Goal: Transaction & Acquisition: Purchase product/service

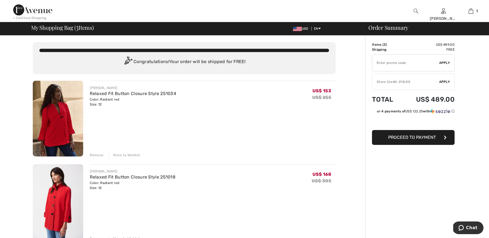
click at [123, 156] on div "Move to Wishlist" at bounding box center [124, 155] width 31 height 5
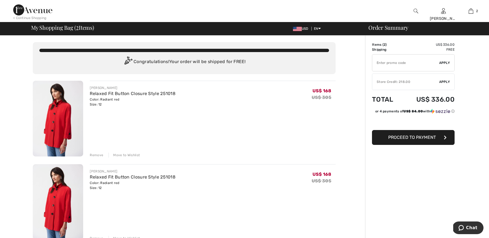
click at [98, 155] on div "Remove" at bounding box center [97, 155] width 14 height 5
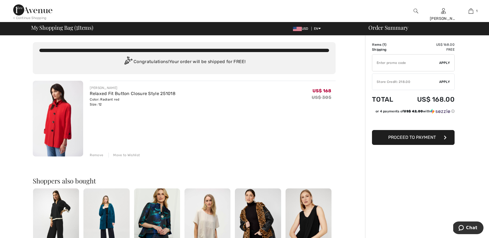
click at [446, 81] on span "Apply" at bounding box center [445, 81] width 11 height 5
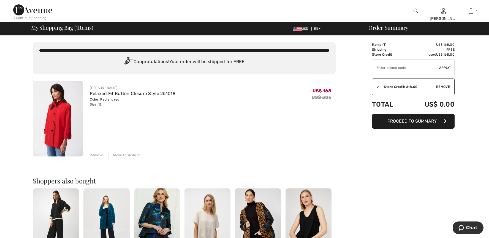
click at [430, 122] on span "Proceed to Summary" at bounding box center [412, 121] width 49 height 5
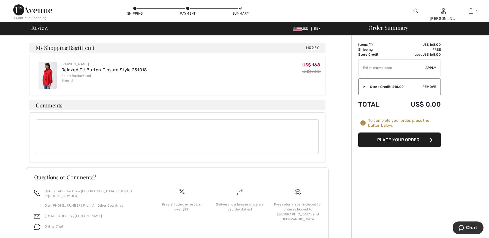
scroll to position [149, 0]
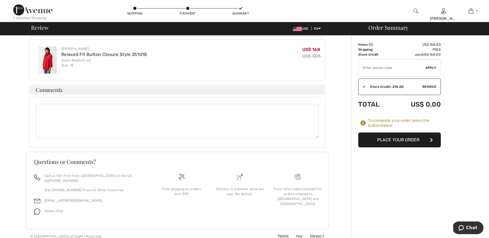
click at [406, 138] on button "Place Your Order" at bounding box center [400, 140] width 83 height 15
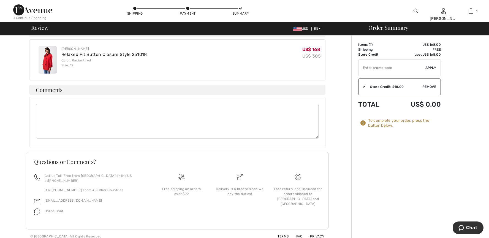
click at [379, 122] on div "To complete your order, press the button below." at bounding box center [404, 123] width 73 height 10
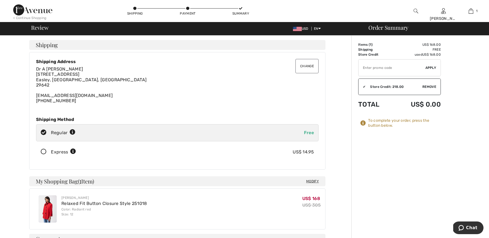
scroll to position [18, 0]
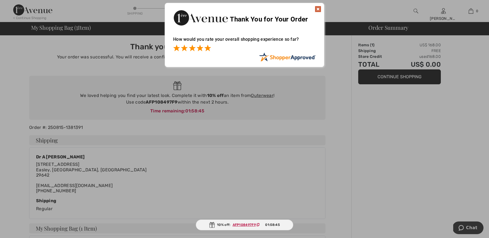
click at [207, 48] on span at bounding box center [207, 48] width 7 height 7
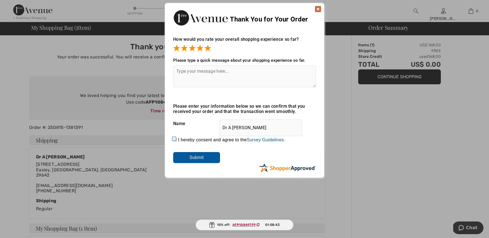
click at [209, 76] on textarea at bounding box center [244, 77] width 143 height 22
type textarea "always easy"
drag, startPoint x: 175, startPoint y: 139, endPoint x: 177, endPoint y: 142, distance: 3.7
click at [175, 139] on input "I hereby consent and agree to the By submitting a review, you grant permission …" at bounding box center [175, 140] width 4 height 4
checkbox input "true"
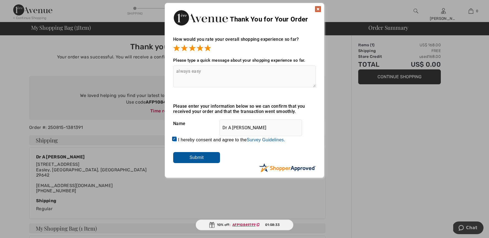
click at [192, 156] on input "Submit" at bounding box center [196, 157] width 47 height 11
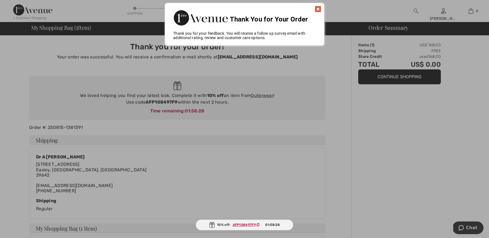
click at [319, 10] on img at bounding box center [318, 9] width 7 height 7
